Goal: Task Accomplishment & Management: Manage account settings

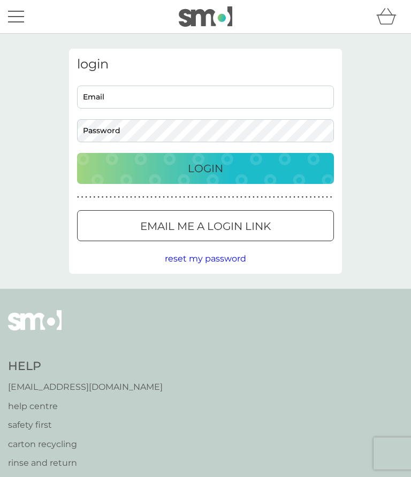
click at [130, 97] on input "Email" at bounding box center [205, 97] width 257 height 23
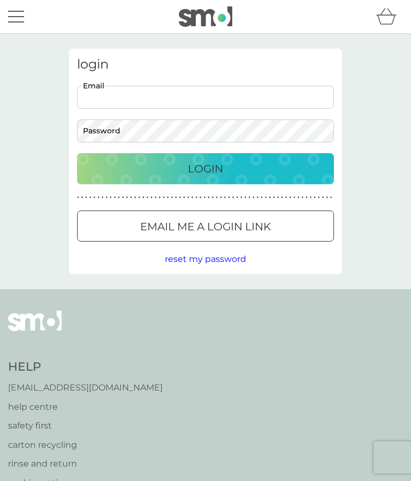
type input "[EMAIL_ADDRESS][DOMAIN_NAME]"
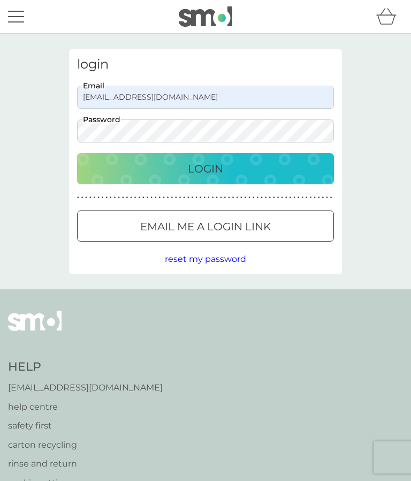
click at [199, 171] on p "Login" at bounding box center [205, 168] width 35 height 17
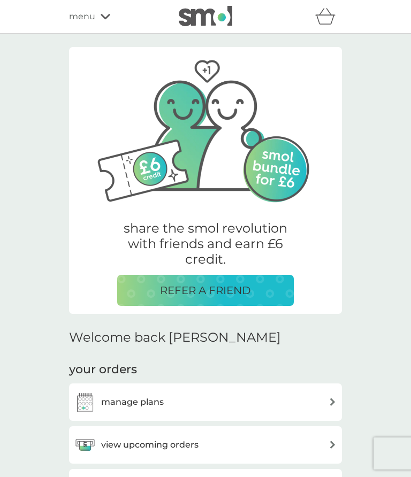
click at [331, 279] on div "share the smol revolution with friends and earn £6 credit. REFER A FRIEND" at bounding box center [205, 180] width 273 height 267
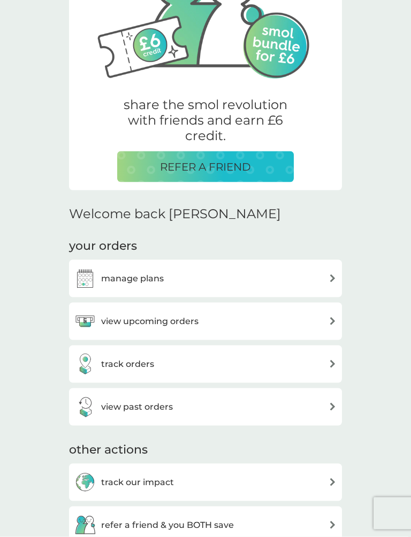
scroll to position [124, 0]
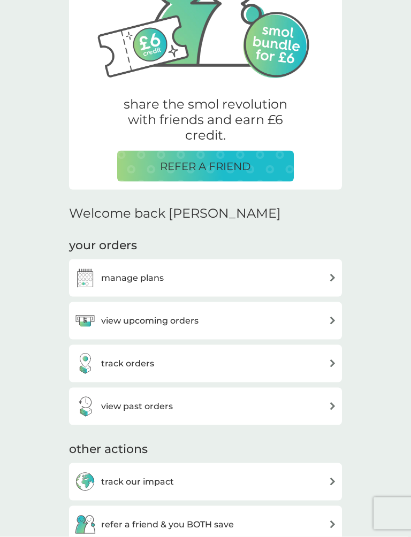
click at [327, 320] on div "view upcoming orders" at bounding box center [205, 320] width 262 height 21
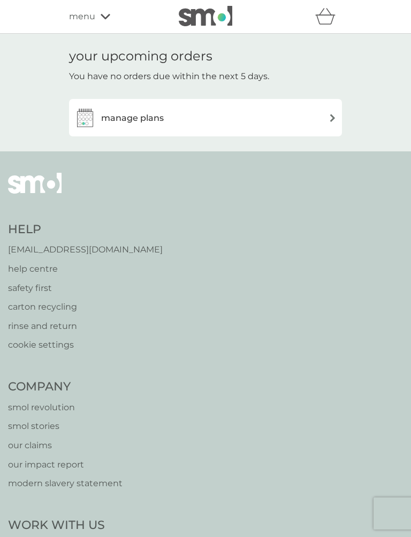
click at [331, 116] on img at bounding box center [333, 118] width 8 height 8
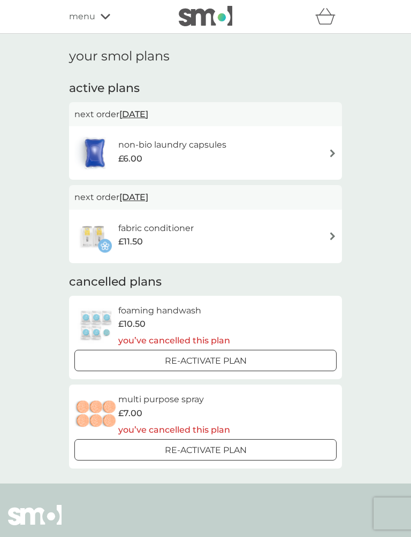
click at [191, 358] on div at bounding box center [192, 361] width 6 height 6
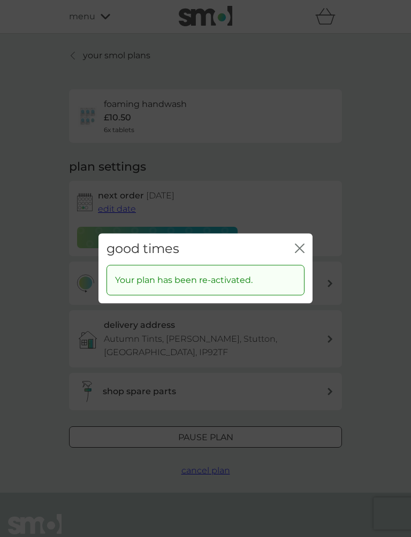
click at [301, 249] on icon "close" at bounding box center [302, 248] width 4 height 9
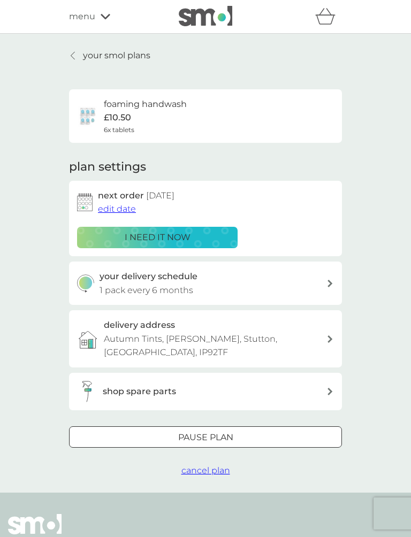
click at [114, 208] on span "edit date" at bounding box center [117, 209] width 38 height 10
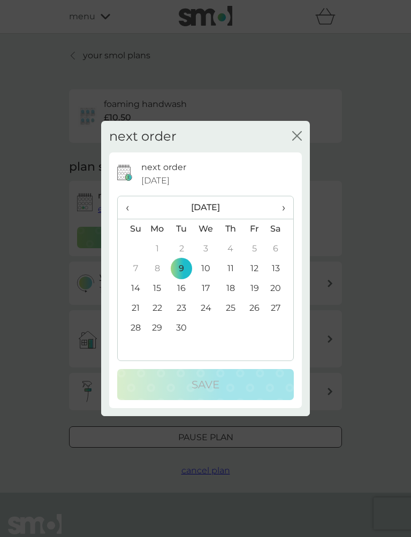
click at [203, 383] on p "Save" at bounding box center [206, 384] width 28 height 17
click at [299, 140] on icon "close" at bounding box center [297, 136] width 10 height 10
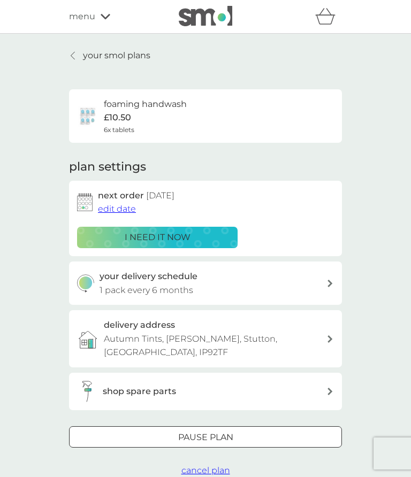
click at [74, 55] on icon at bounding box center [73, 55] width 4 height 9
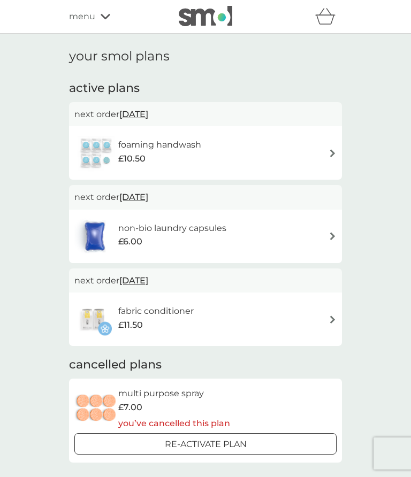
click at [331, 236] on img at bounding box center [333, 236] width 8 height 8
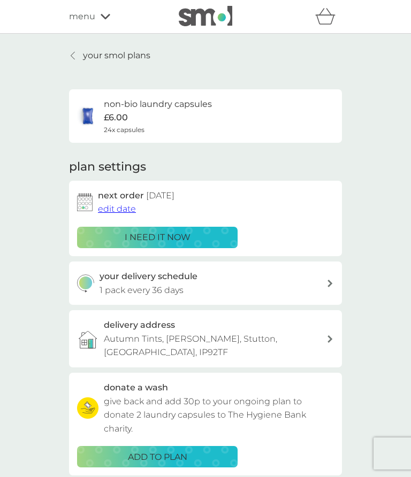
click at [116, 208] on span "edit date" at bounding box center [117, 209] width 38 height 10
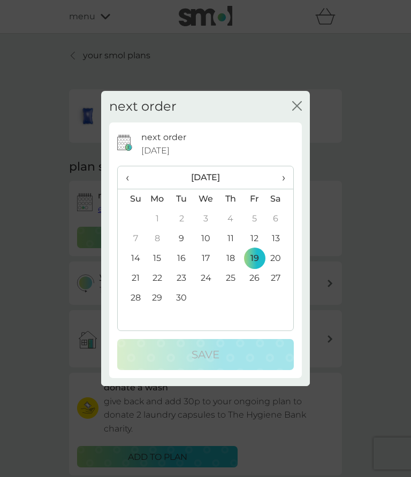
click at [184, 237] on td "9" at bounding box center [182, 239] width 24 height 20
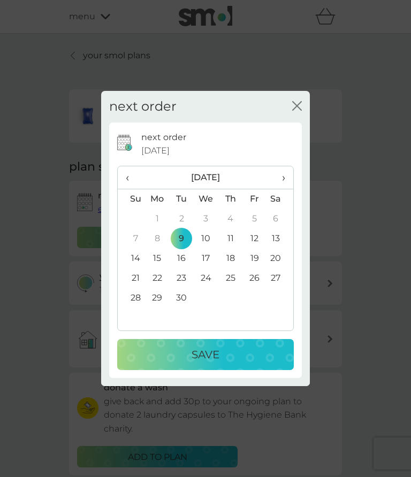
click at [204, 353] on p "Save" at bounding box center [206, 354] width 28 height 17
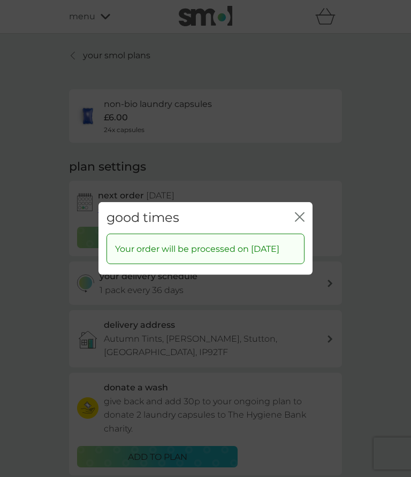
click at [300, 213] on icon "close" at bounding box center [300, 218] width 10 height 10
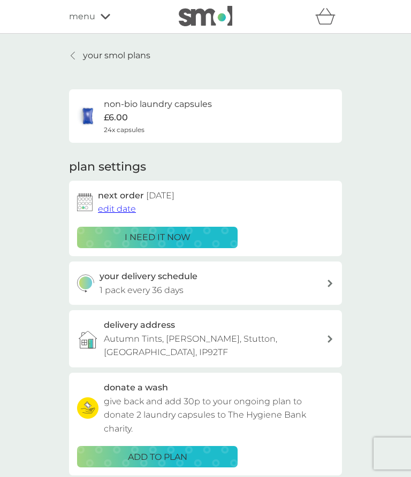
click at [74, 56] on icon at bounding box center [73, 55] width 4 height 9
